Goal: Task Accomplishment & Management: Manage account settings

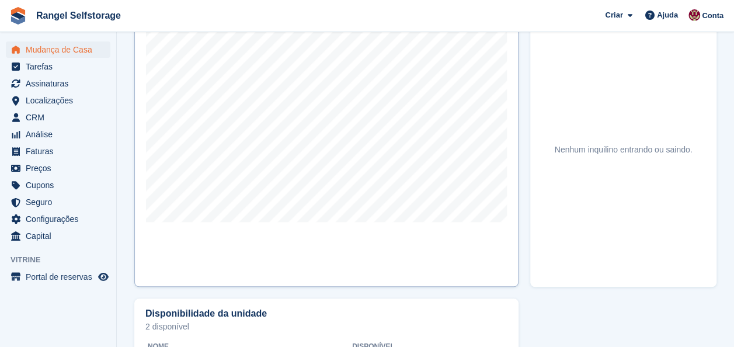
scroll to position [467, 0]
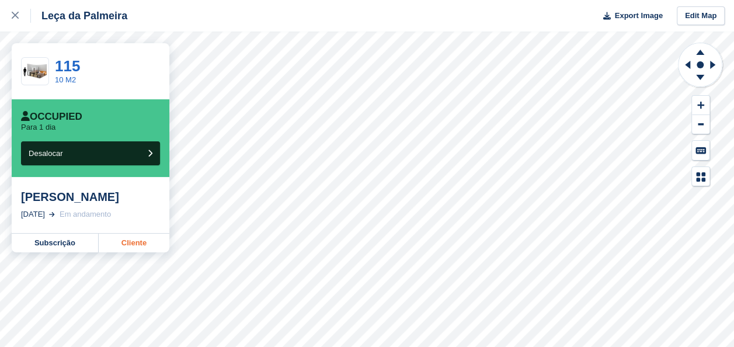
click at [133, 243] on link "Cliente" at bounding box center [134, 243] width 71 height 19
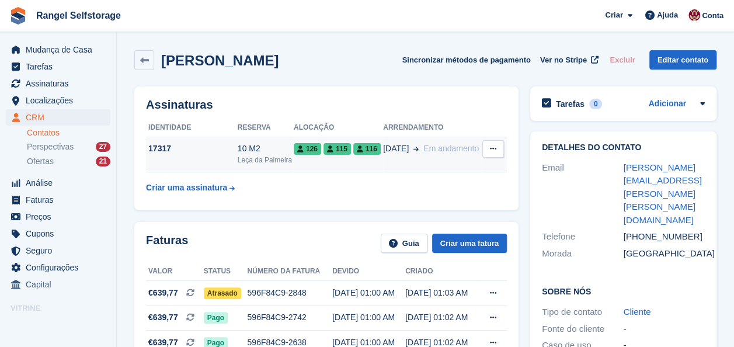
click at [324, 158] on td "126 115 116" at bounding box center [338, 155] width 89 height 36
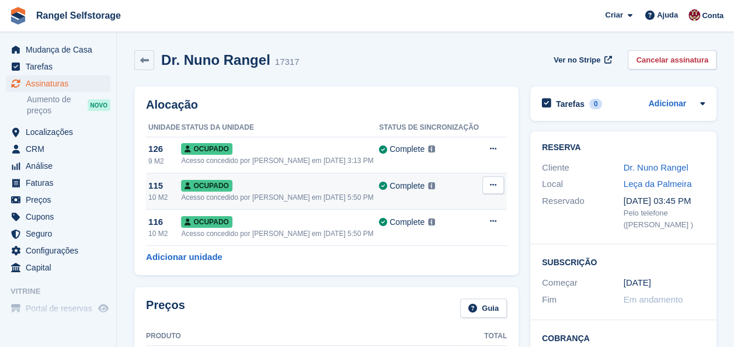
click at [491, 180] on button at bounding box center [494, 185] width 22 height 18
click at [427, 249] on p "Desalocar" at bounding box center [448, 248] width 102 height 15
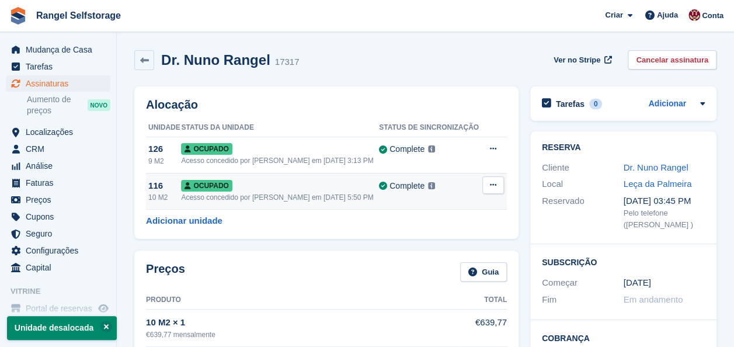
click at [495, 183] on icon at bounding box center [493, 185] width 6 height 8
click at [435, 251] on p "Desalocar" at bounding box center [448, 248] width 102 height 15
